Goal: Task Accomplishment & Management: Use online tool/utility

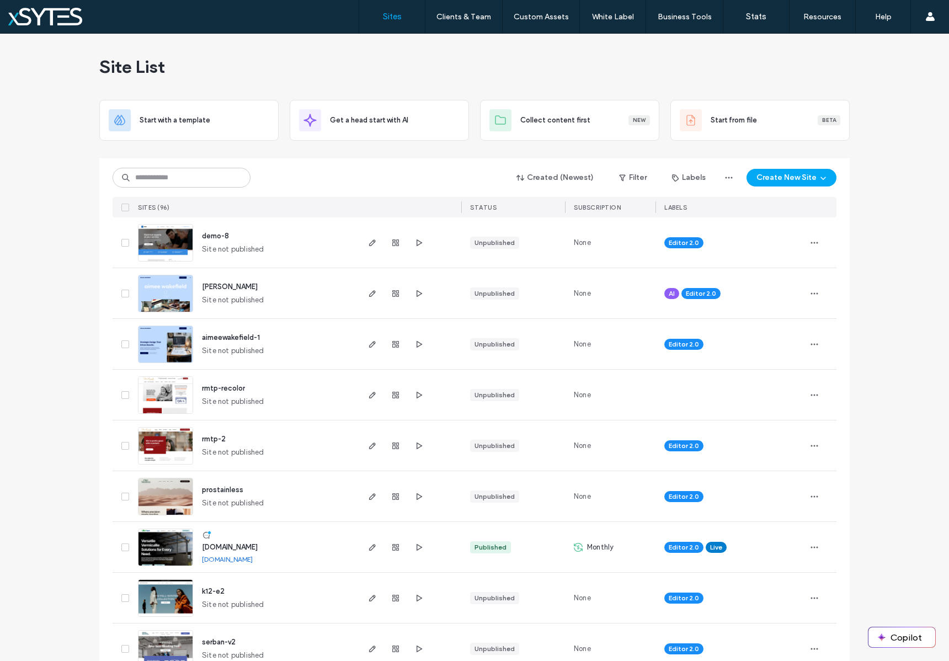
click at [352, 174] on div "Created (Newest) Filter Labels Create New Site" at bounding box center [475, 177] width 724 height 21
click at [198, 183] on input at bounding box center [182, 178] width 138 height 20
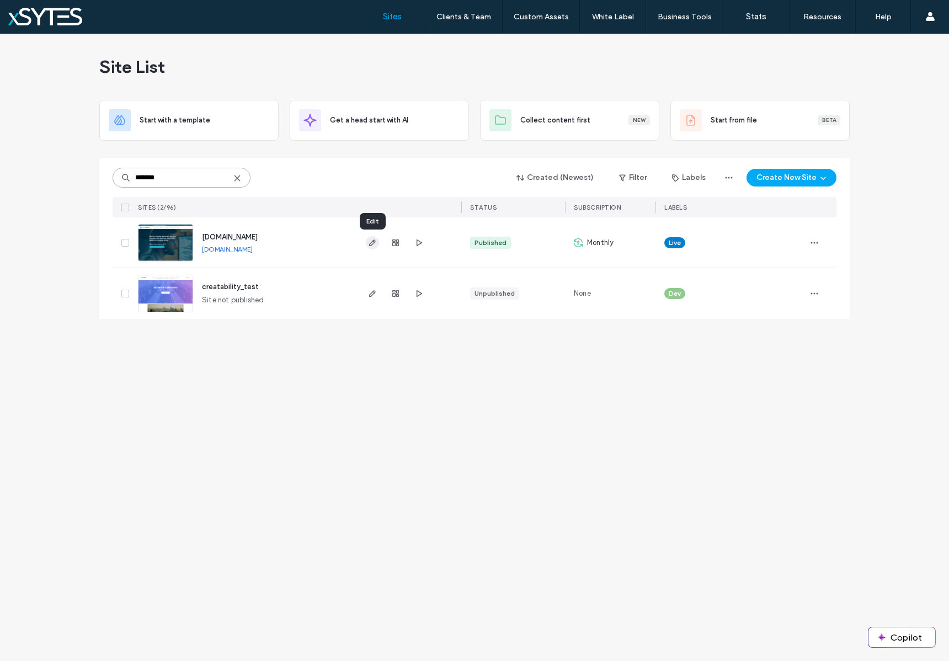
type input "*******"
click at [370, 244] on icon "button" at bounding box center [372, 242] width 9 height 9
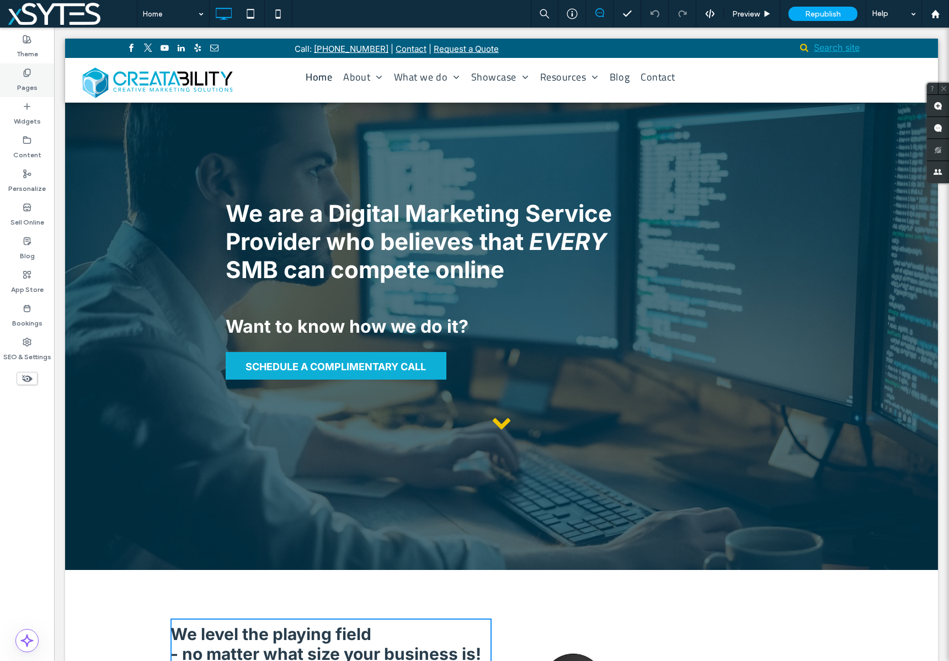
click at [22, 82] on label "Pages" at bounding box center [27, 84] width 20 height 15
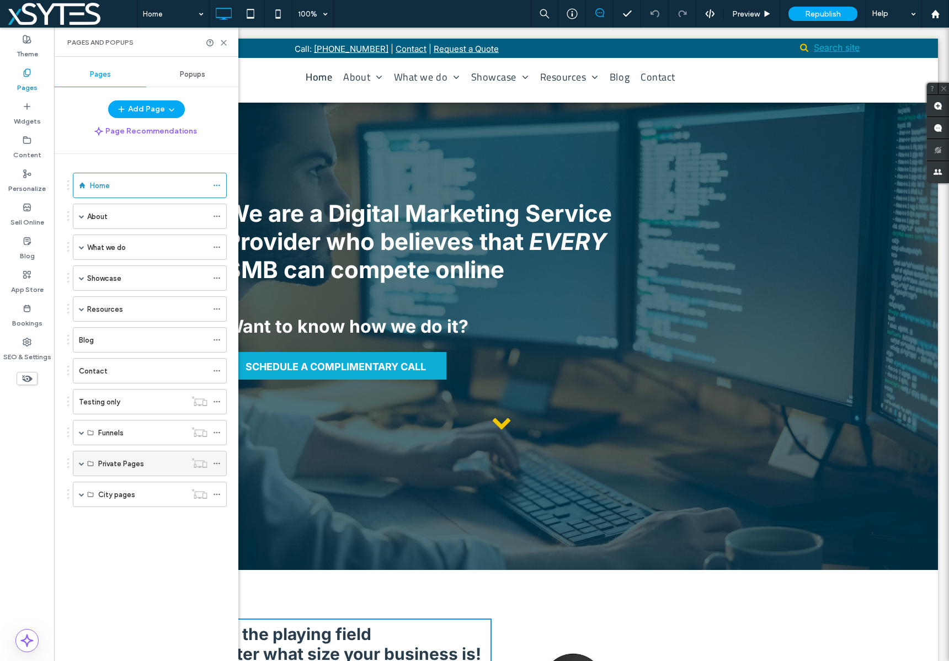
click at [83, 464] on span at bounding box center [82, 464] width 6 height 6
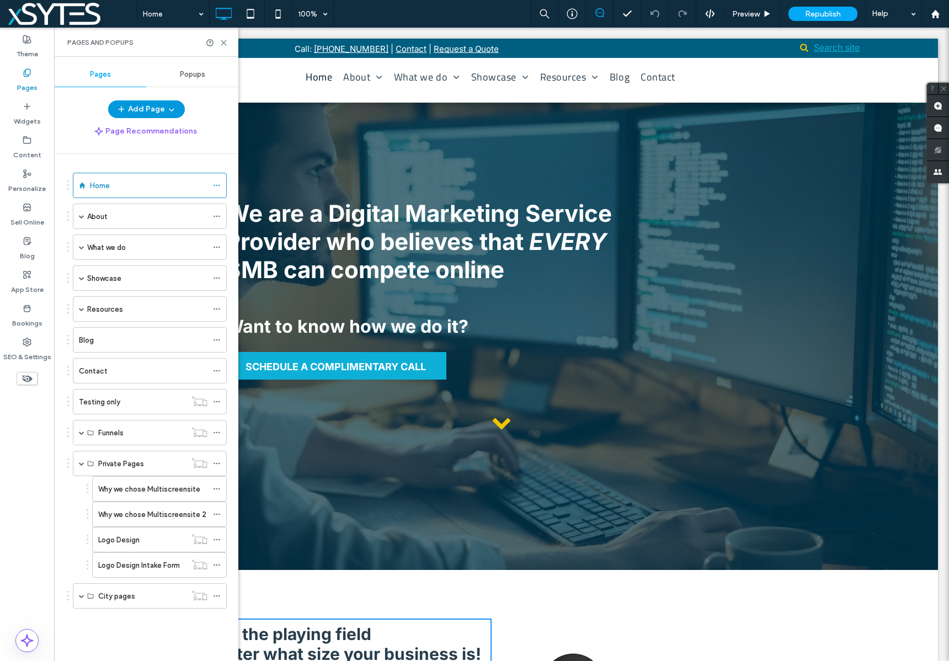
click at [141, 107] on button "Add Page" at bounding box center [146, 109] width 77 height 18
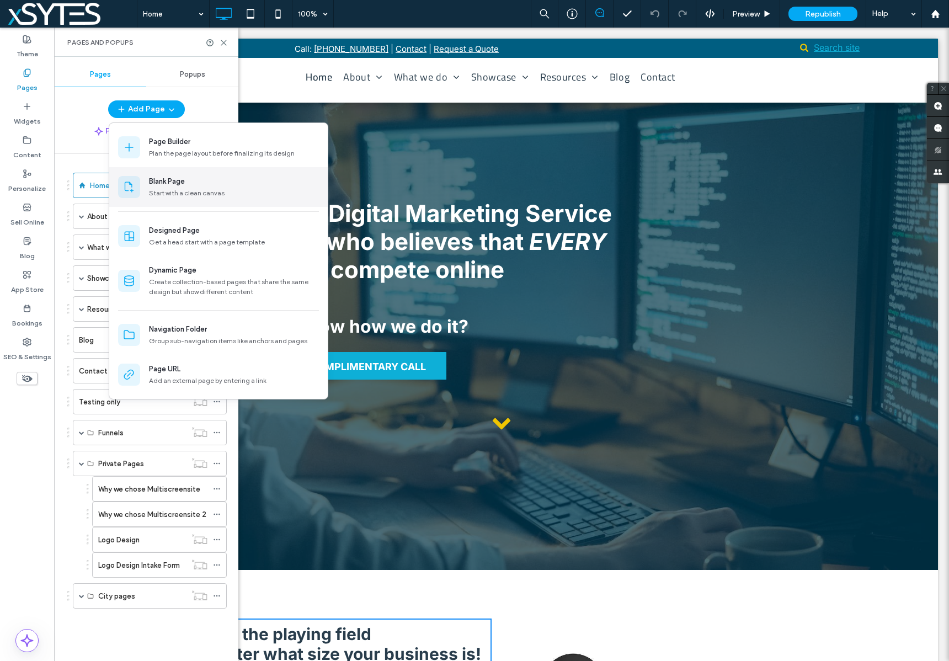
click at [164, 191] on div "Start with a clean canvas" at bounding box center [234, 193] width 170 height 10
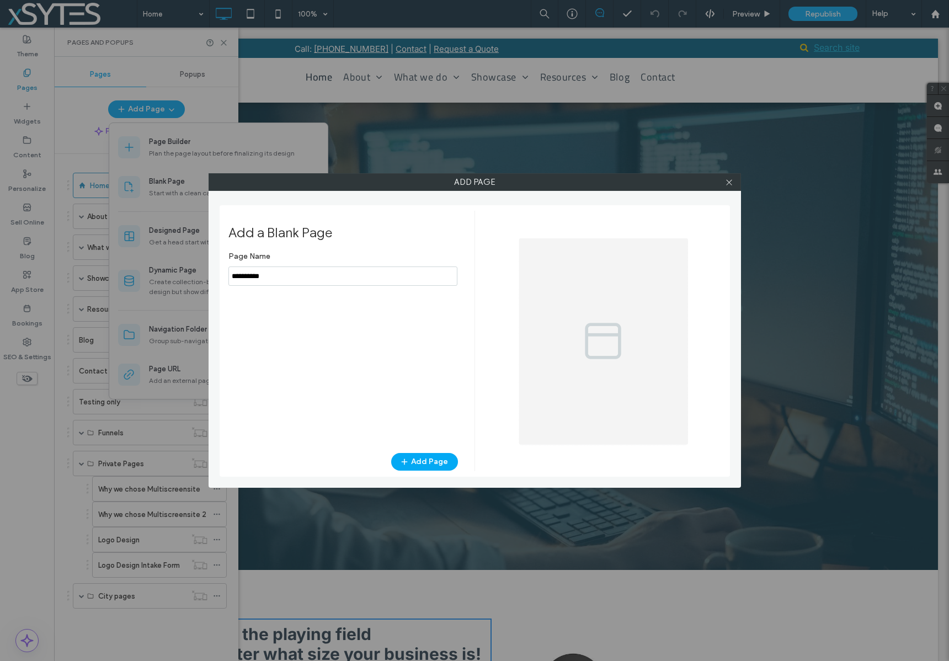
drag, startPoint x: 291, startPoint y: 275, endPoint x: 211, endPoint y: 275, distance: 80.0
click at [211, 275] on div "Add Page Add a Blank Page Page Name Add Page" at bounding box center [475, 330] width 533 height 315
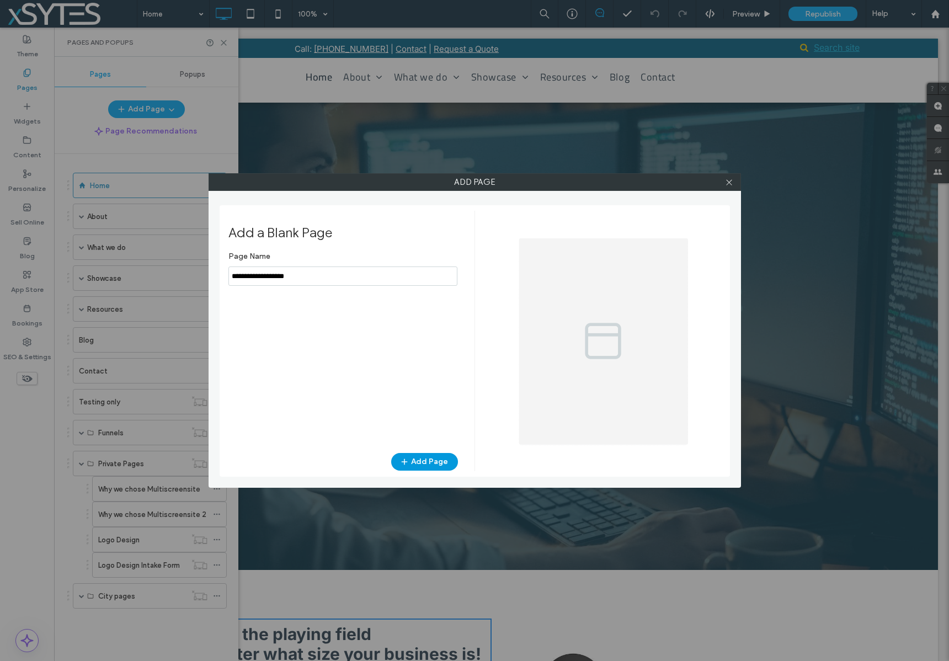
type input "**********"
click at [436, 458] on button "Add Page" at bounding box center [424, 462] width 67 height 18
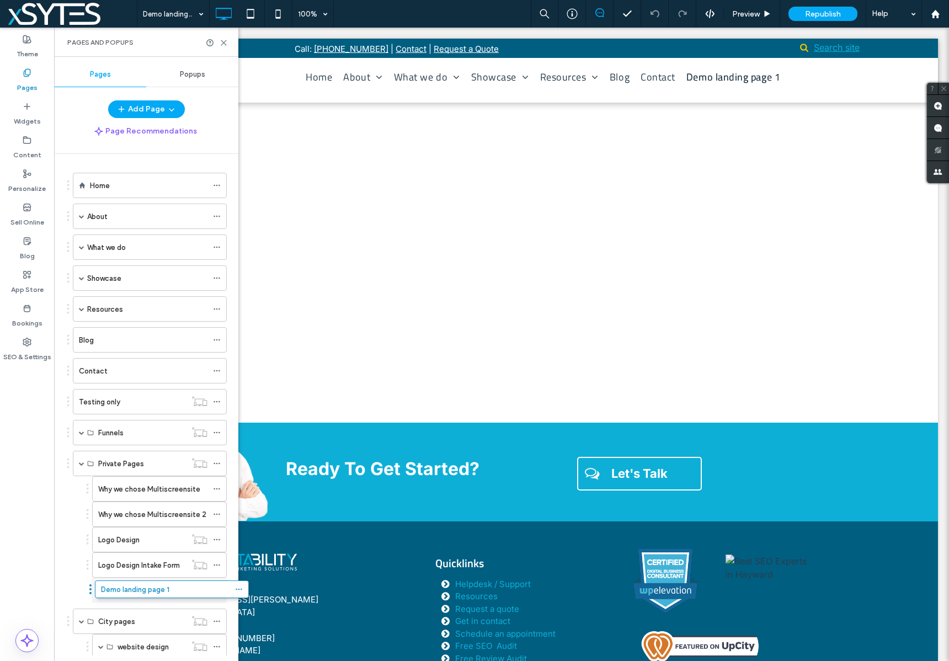
drag, startPoint x: 119, startPoint y: 633, endPoint x: 141, endPoint y: 599, distance: 40.3
click at [220, 591] on icon at bounding box center [217, 591] width 8 height 8
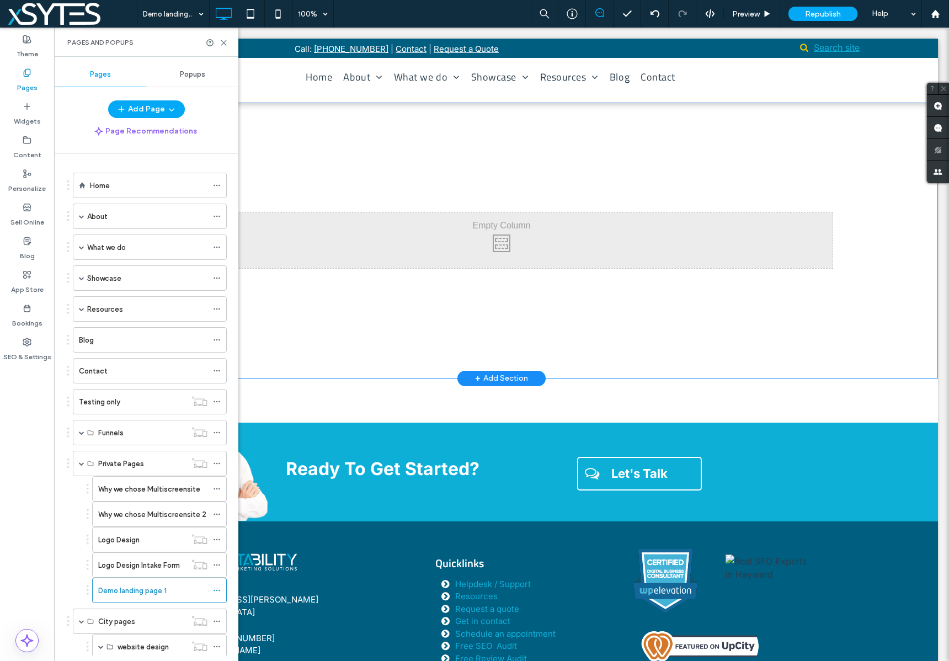
click at [502, 238] on div "Click To Paste" at bounding box center [502, 240] width 662 height 55
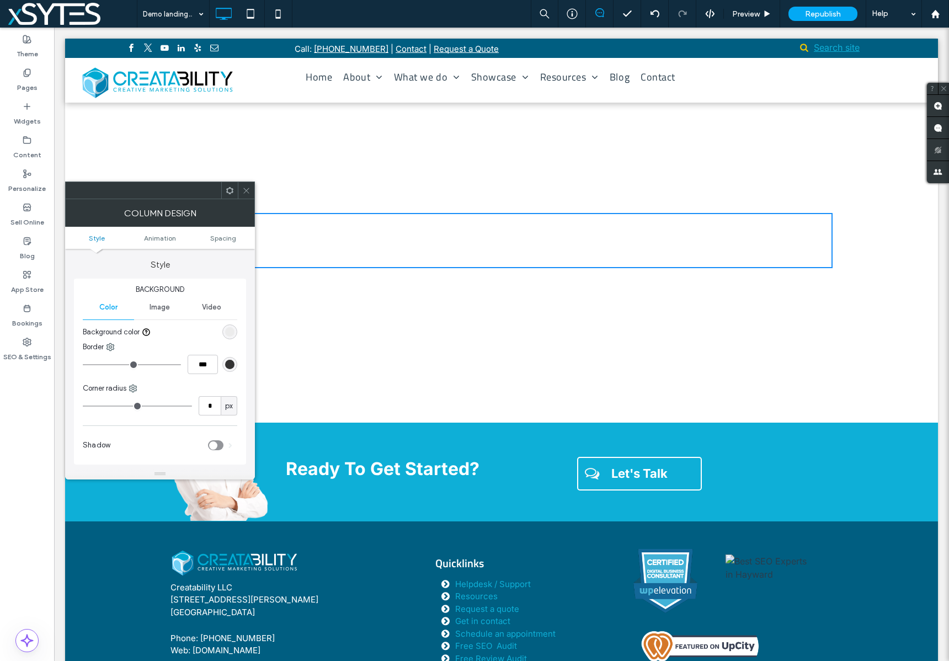
click at [247, 191] on use at bounding box center [246, 191] width 6 height 6
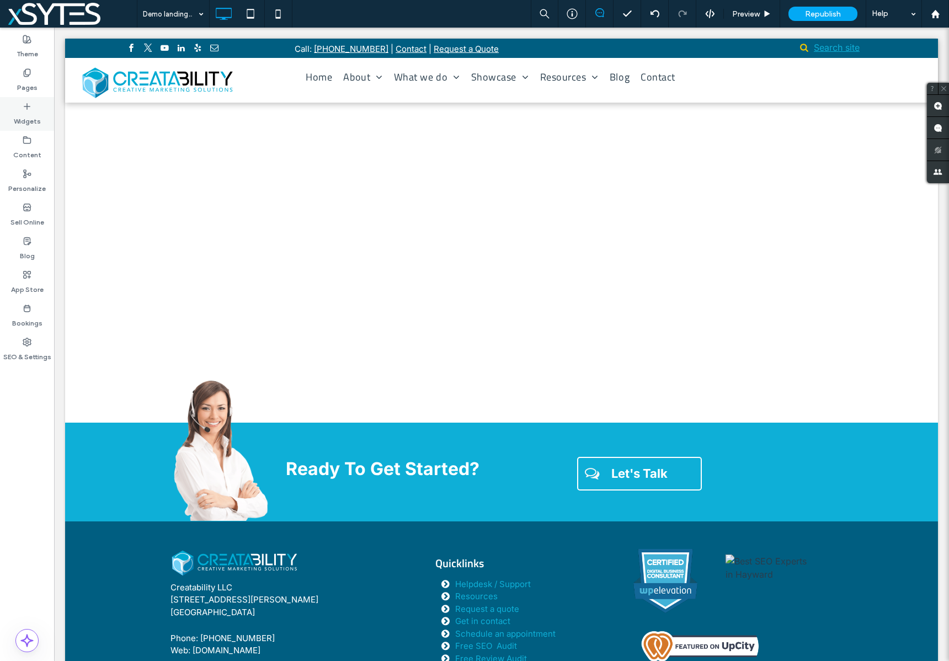
click at [20, 119] on label "Widgets" at bounding box center [27, 118] width 27 height 15
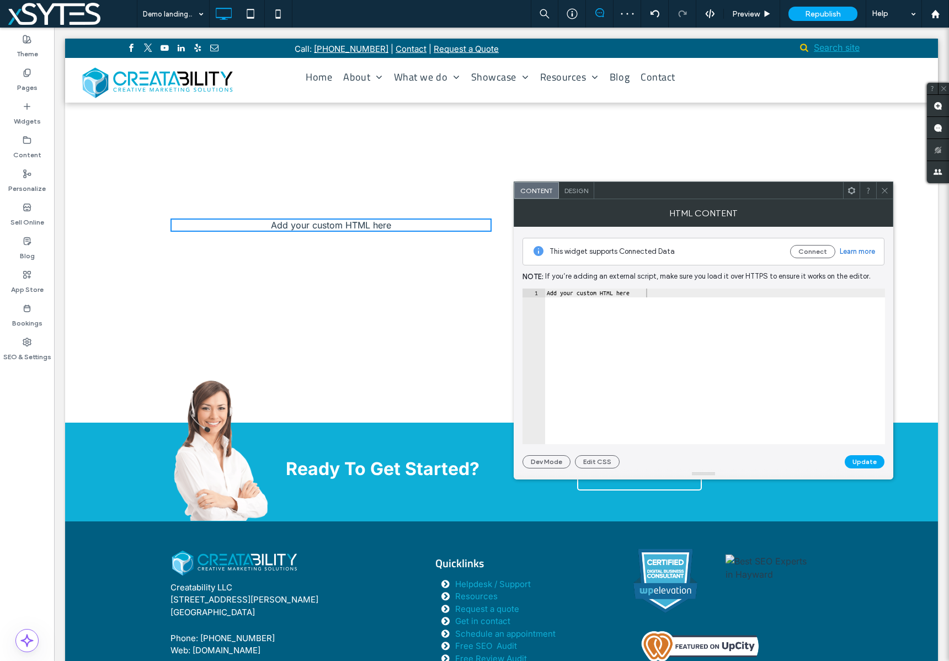
click at [884, 191] on icon at bounding box center [885, 191] width 8 height 8
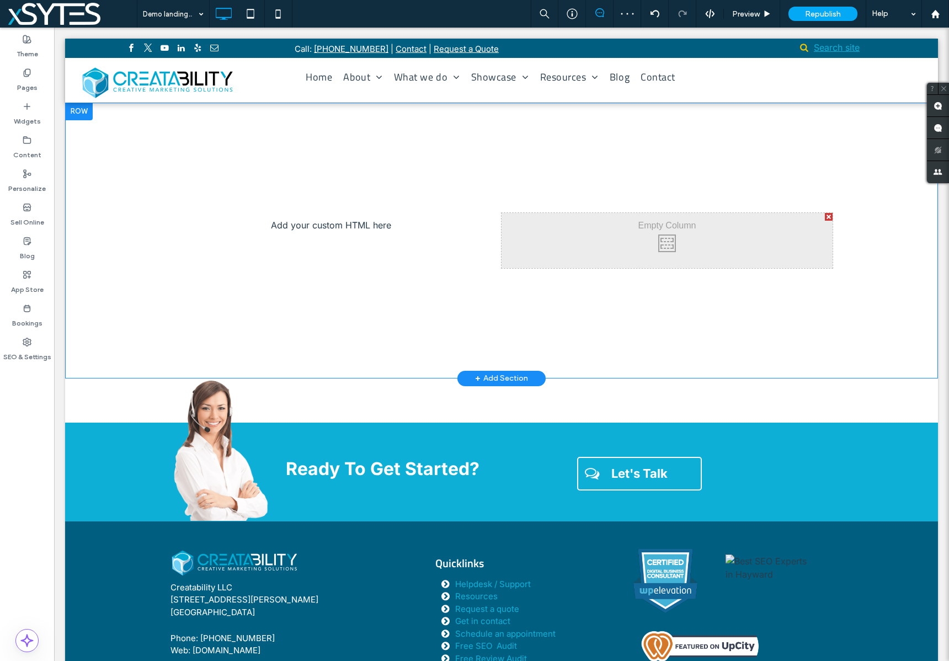
click at [827, 214] on div at bounding box center [829, 217] width 8 height 8
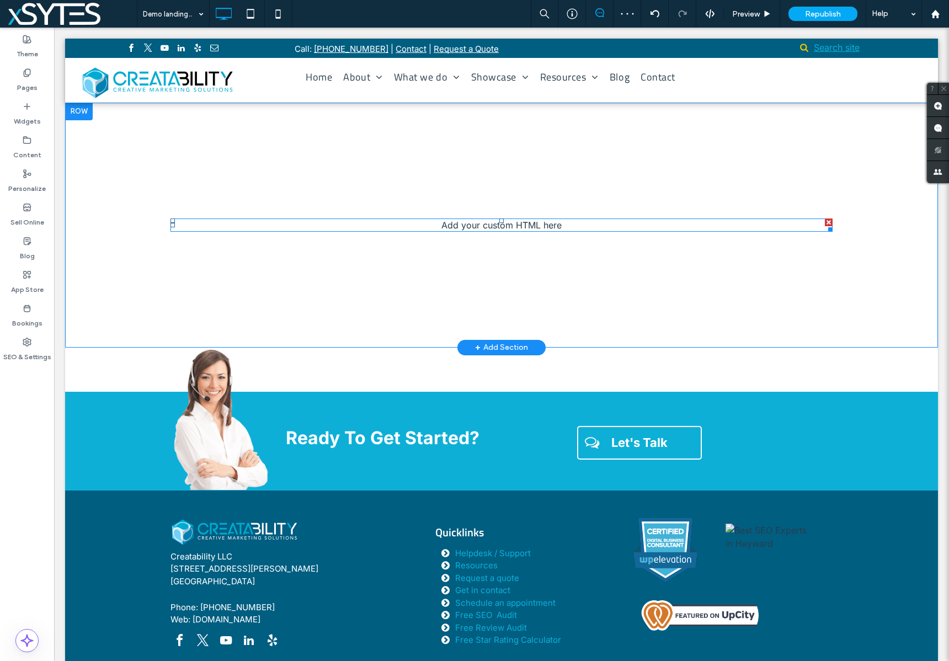
click at [464, 222] on span at bounding box center [502, 225] width 662 height 13
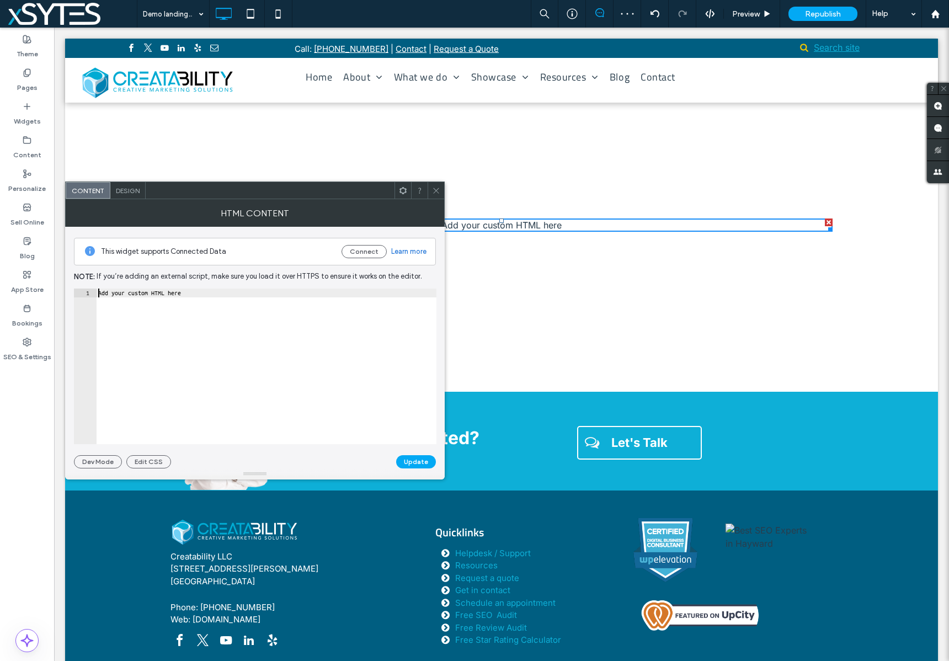
click at [98, 295] on div "Add your custom HTML here" at bounding box center [266, 375] width 341 height 173
paste textarea "Cursor at row 1"
type textarea "*******"
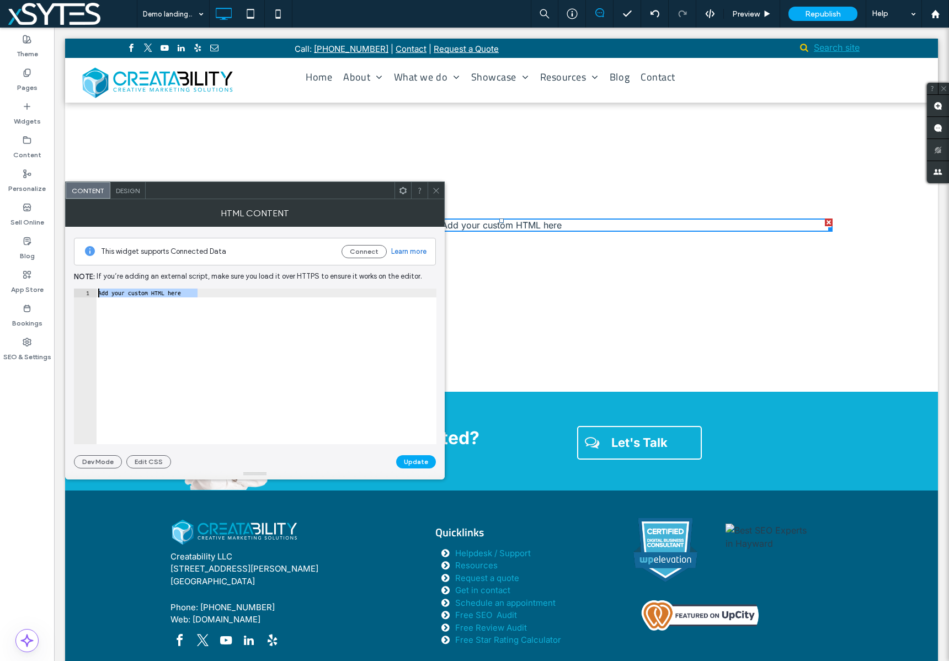
scroll to position [1257, 0]
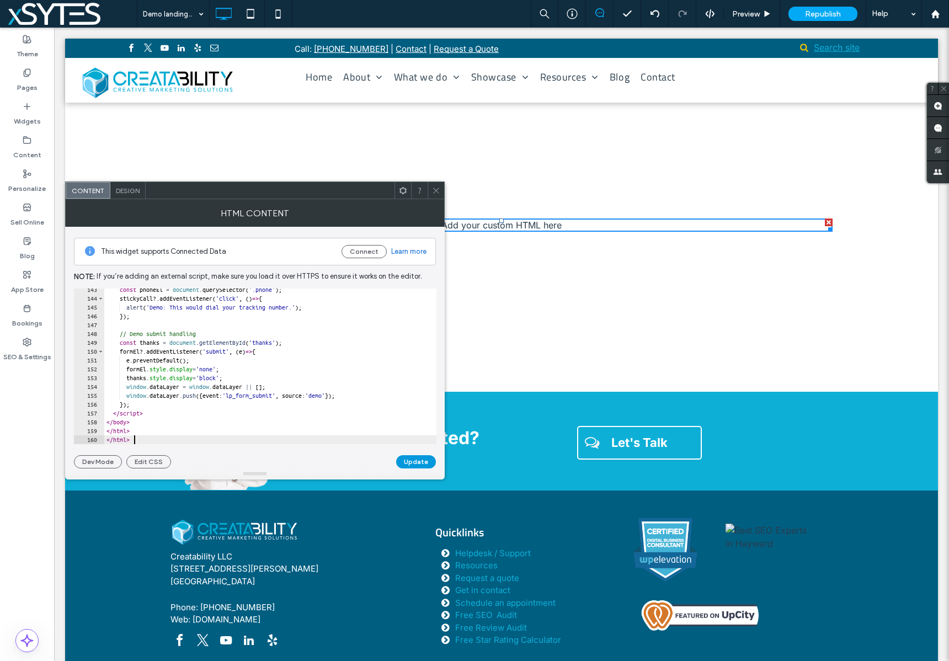
click at [414, 463] on button "Update" at bounding box center [416, 461] width 40 height 13
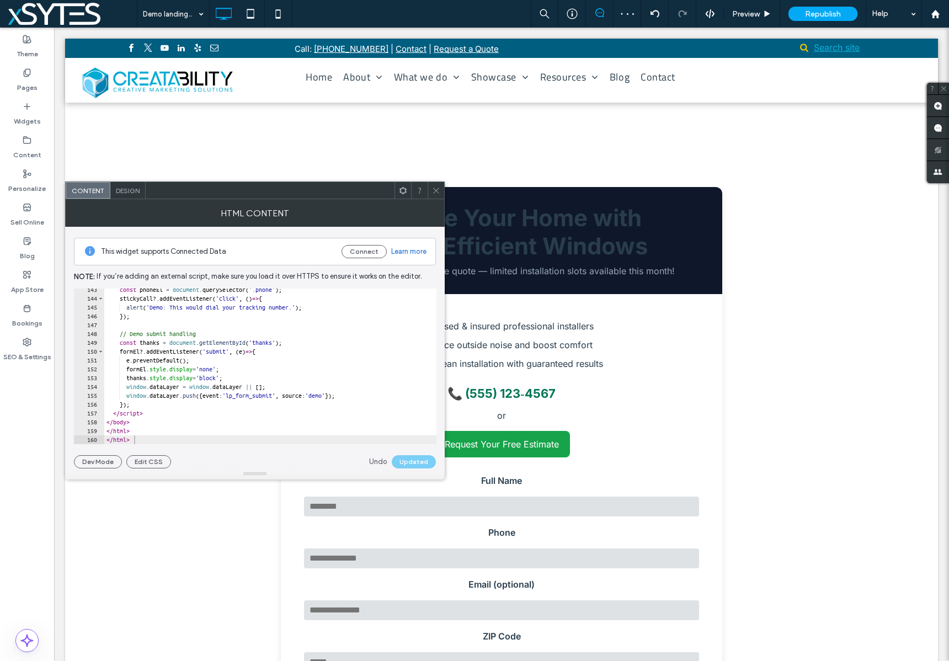
scroll to position [68, 0]
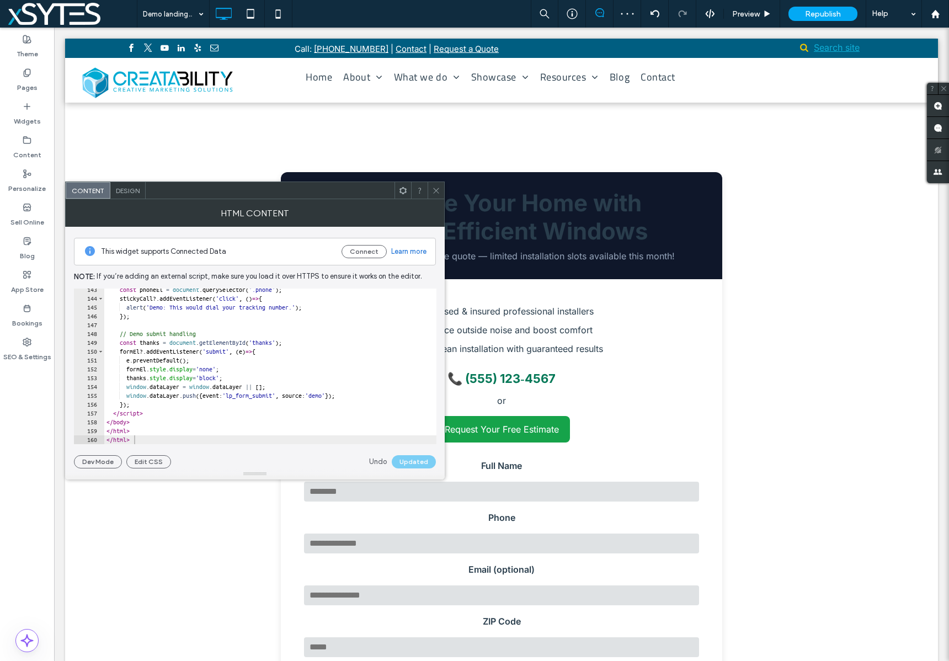
click at [437, 189] on icon at bounding box center [436, 191] width 8 height 8
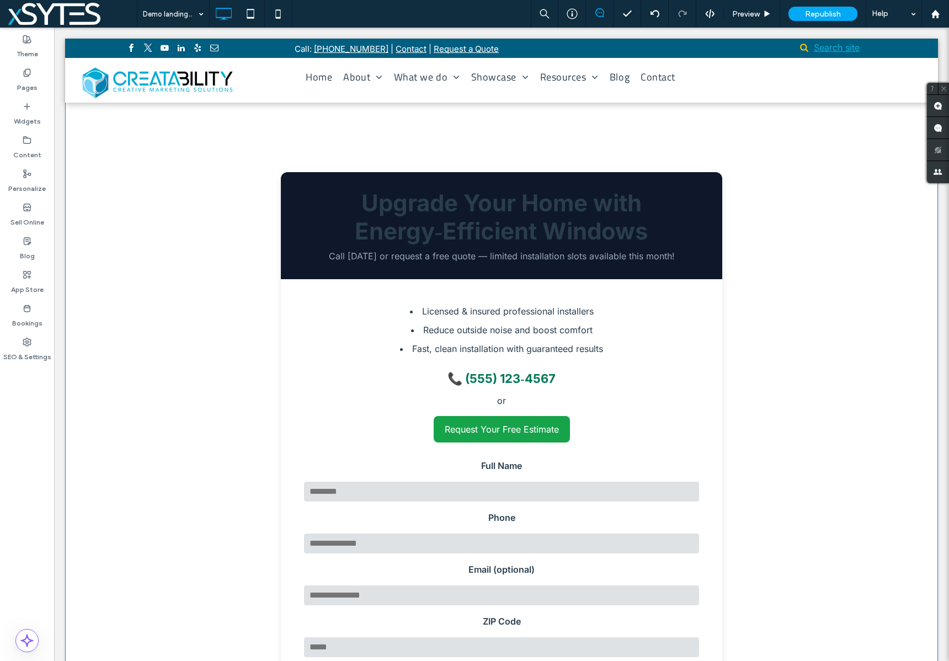
click at [194, 248] on div "Landing Page – Example (Squeeze Page) Upgrade Your Home with Energy‑Efficient W…" at bounding box center [502, 451] width 662 height 559
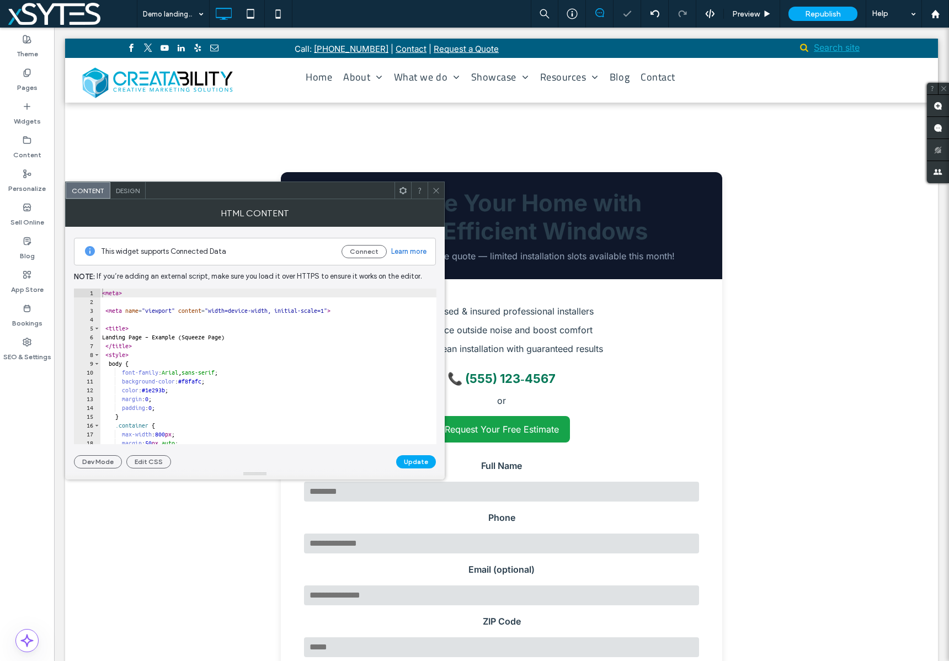
click at [839, 365] on div "Click To Paste Click To Paste Landing Page – Example (Squeeze Page) Upgrade You…" at bounding box center [501, 451] width 873 height 835
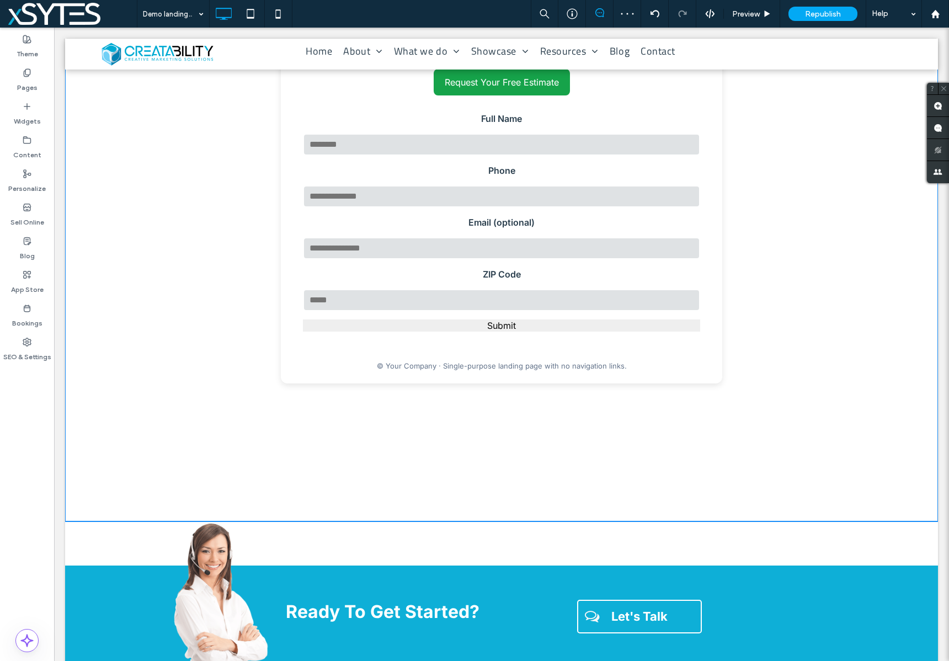
scroll to position [0, 0]
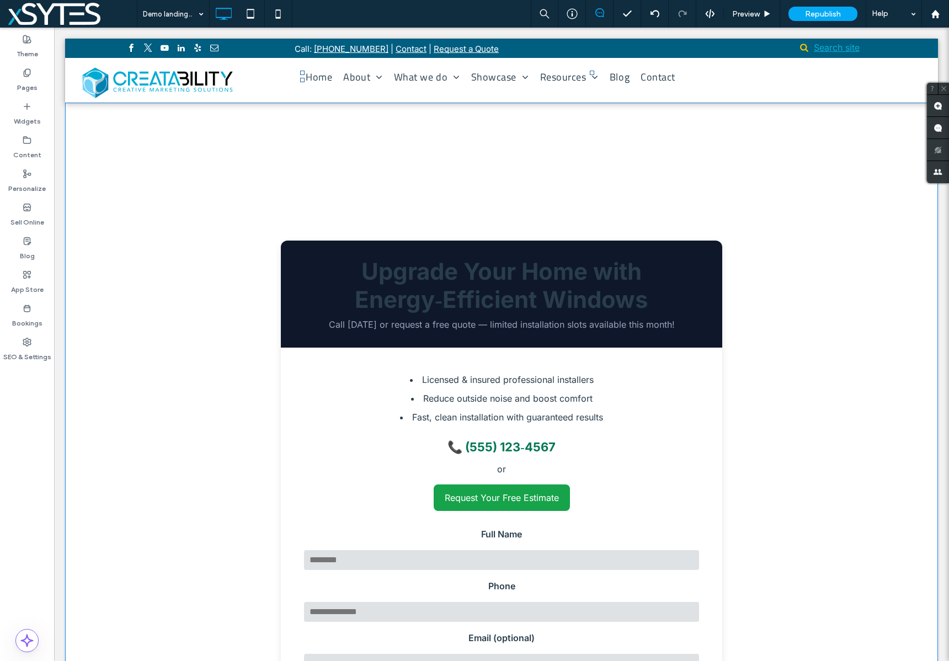
click at [601, 250] on header "Upgrade Your Home with Energy‑Efficient Windows Call today or request a free qu…" at bounding box center [502, 294] width 442 height 107
click at [734, 213] on div "Click To Paste Click To Paste Landing Page – Example (Squeeze Page) Upgrade You…" at bounding box center [502, 520] width 662 height 614
click at [179, 269] on div "Landing Page – Example (Squeeze Page) Upgrade Your Home with Energy‑Efficient W…" at bounding box center [502, 520] width 662 height 559
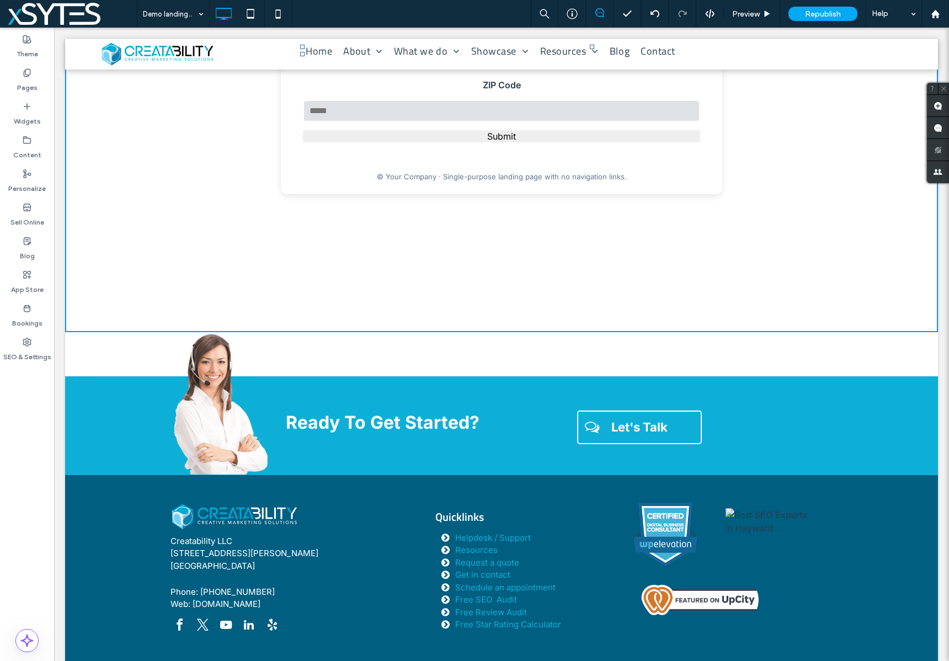
scroll to position [590, 0]
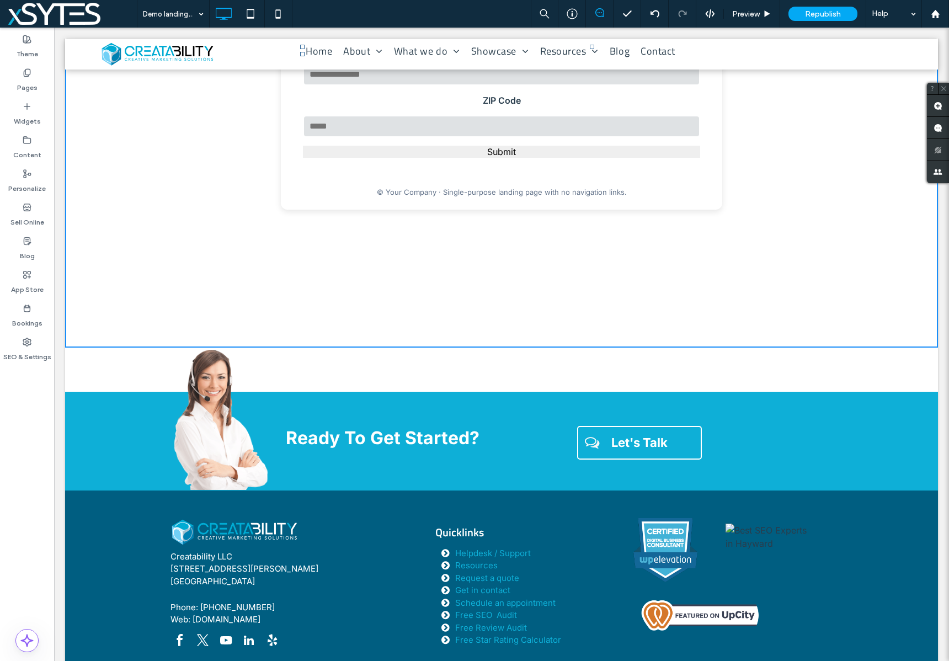
click at [507, 381] on div "Click To Paste Call: (925) 276-9760 | Contact | Request a Quote Click To Paste …" at bounding box center [501, 79] width 873 height 1261
click at [493, 394] on div "Click To Paste Ready To Get Started? Click To Paste Let's Talk Click To Paste C…" at bounding box center [501, 441] width 873 height 99
click at [500, 185] on footer "© Your Company · Single-purpose landing page with no navigation links." at bounding box center [502, 191] width 442 height 35
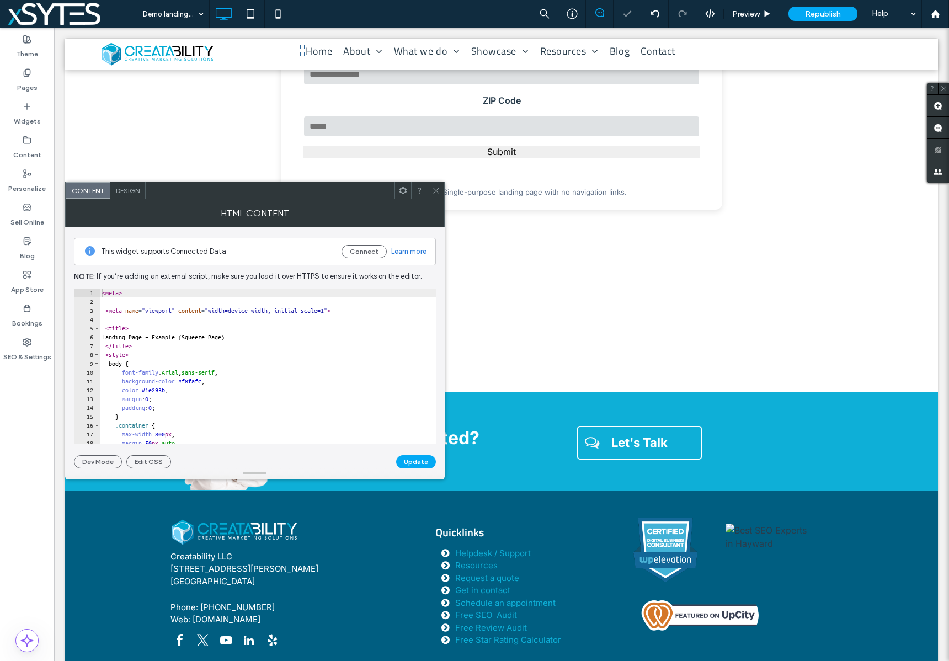
click at [401, 189] on use at bounding box center [403, 190] width 7 height 7
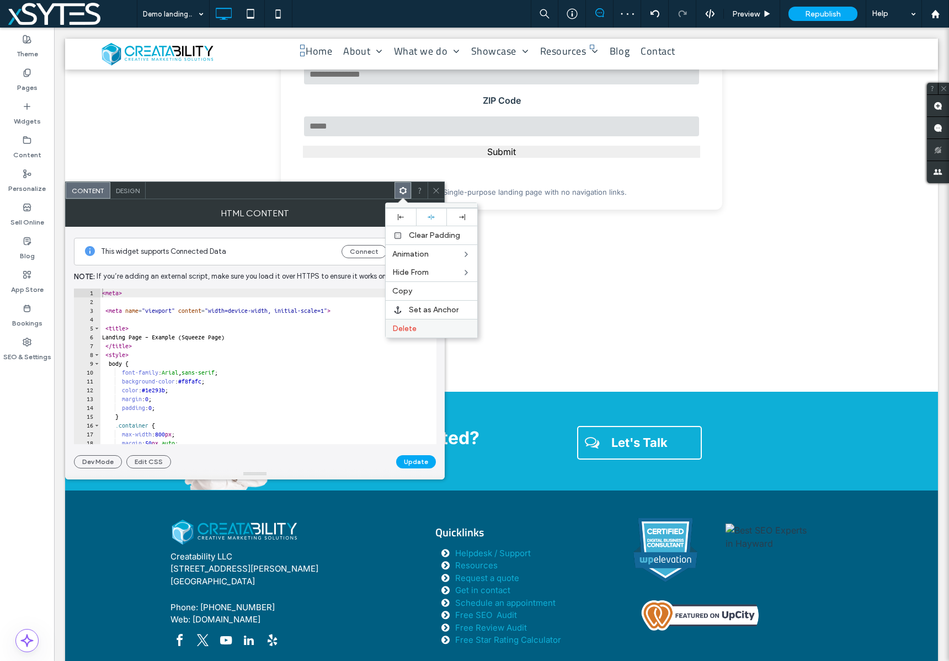
click at [393, 325] on span "Delete" at bounding box center [404, 328] width 24 height 9
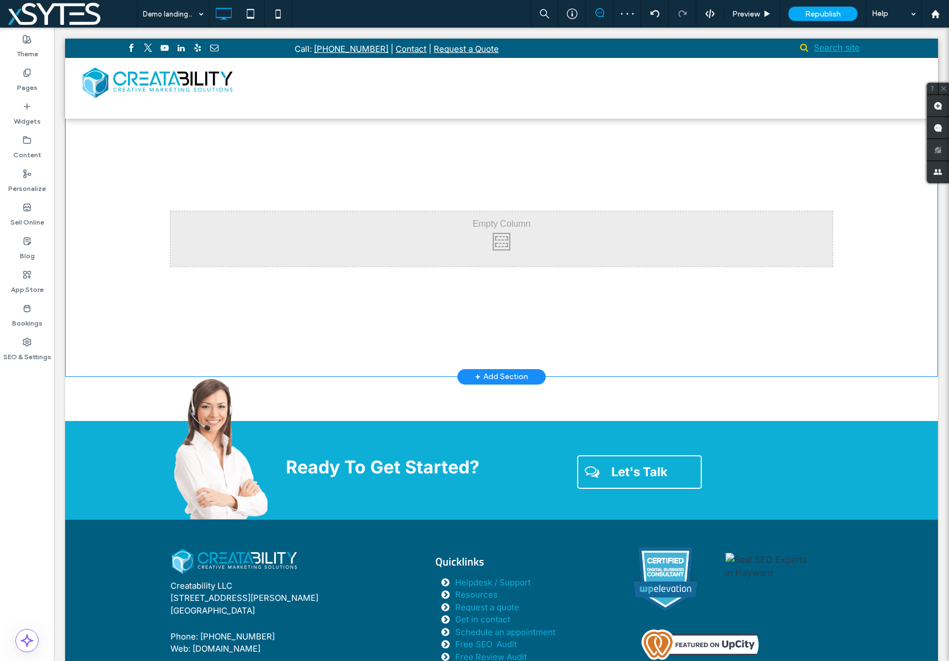
scroll to position [0, 0]
